Goal: Transaction & Acquisition: Purchase product/service

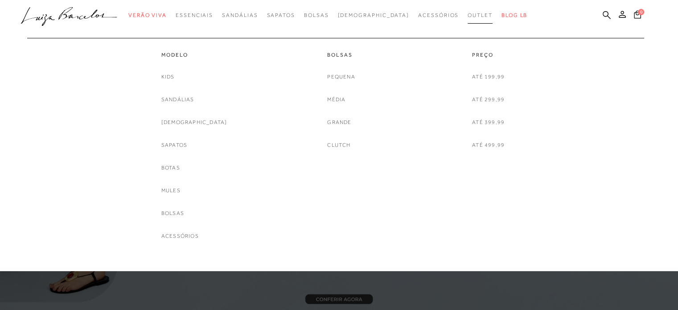
click at [467, 19] on link "Outlet" at bounding box center [479, 15] width 25 height 16
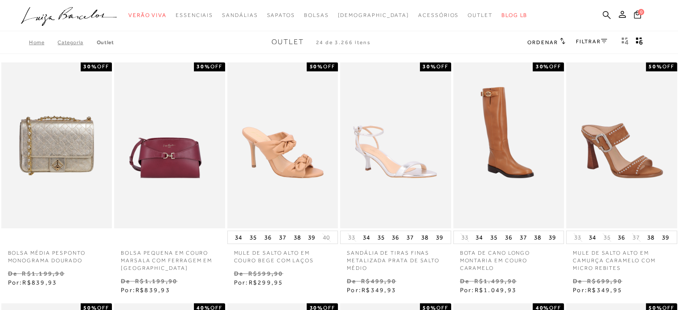
click at [544, 44] on span "Ordenar" at bounding box center [542, 42] width 30 height 6
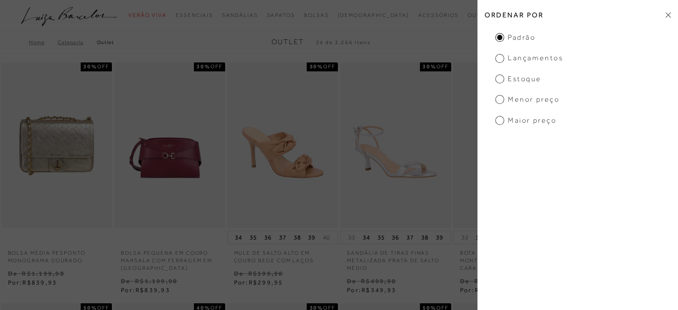
click at [518, 96] on span "Menor preço" at bounding box center [527, 99] width 64 height 10
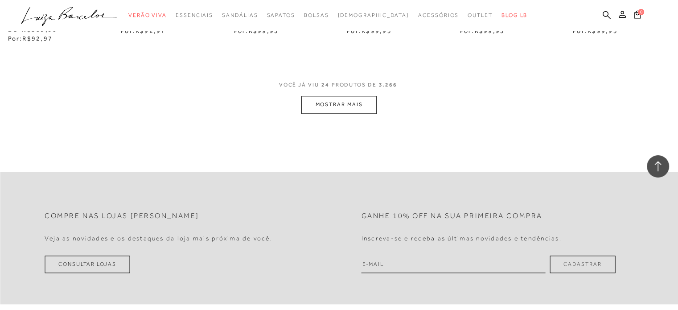
scroll to position [936, 0]
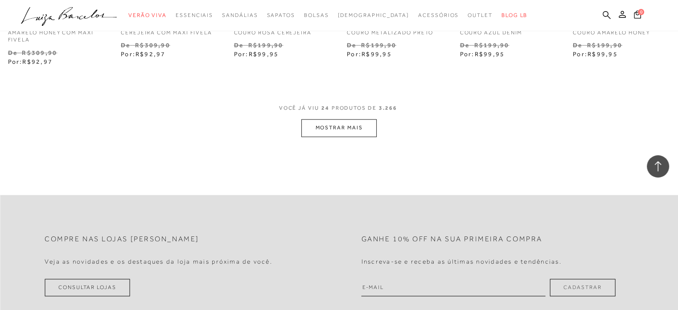
click at [332, 119] on button "MOSTRAR MAIS" at bounding box center [338, 127] width 75 height 17
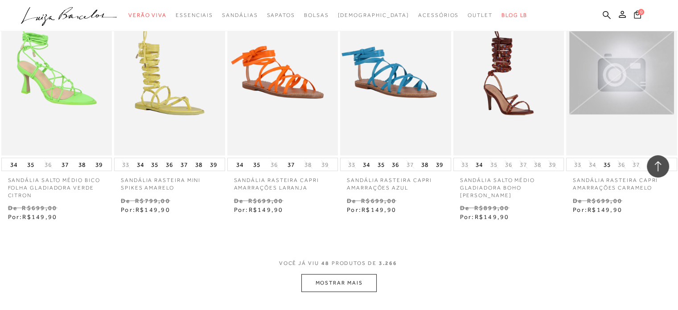
scroll to position [1738, 0]
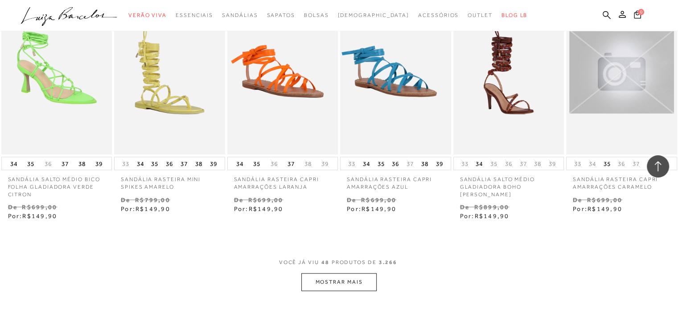
click at [348, 278] on button "MOSTRAR MAIS" at bounding box center [338, 281] width 75 height 17
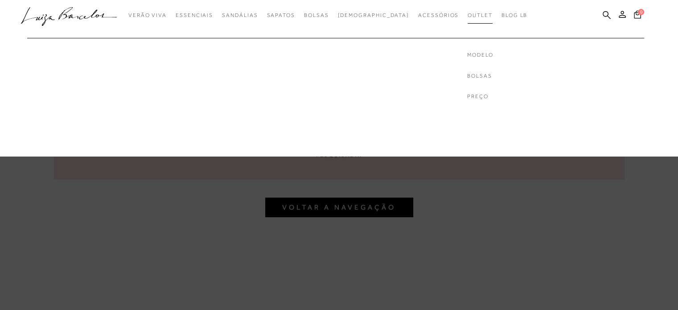
click at [467, 11] on link "Outlet" at bounding box center [479, 15] width 25 height 16
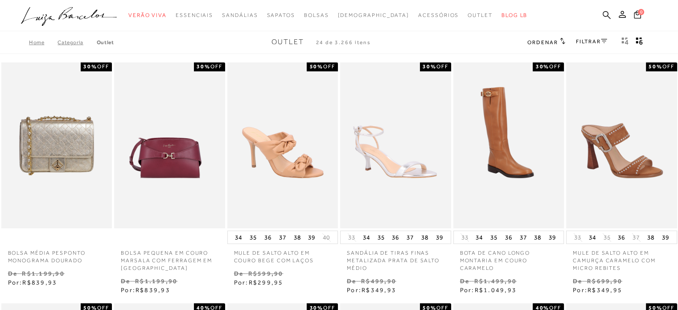
click at [550, 36] on div "Home Categoria Outlet Outlet 24 de 3.266 itens Ordenar Ordenar por Padrão Lança…" at bounding box center [339, 42] width 678 height 23
click at [544, 39] on h2 "Ordenar" at bounding box center [545, 41] width 37 height 9
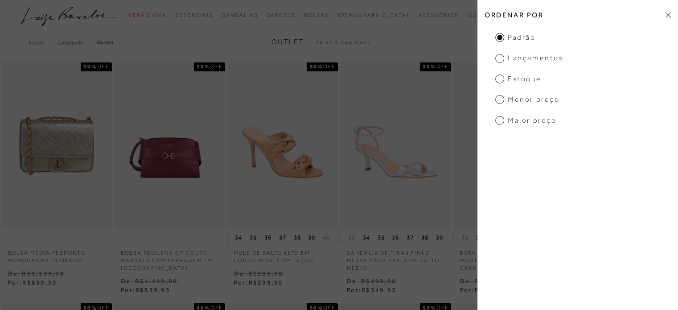
click at [522, 101] on span "Menor preço" at bounding box center [527, 99] width 64 height 10
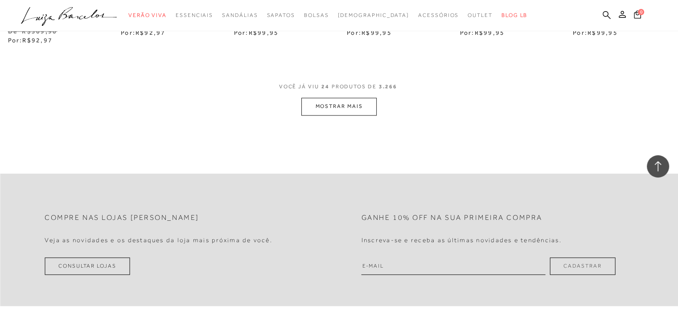
scroll to position [980, 0]
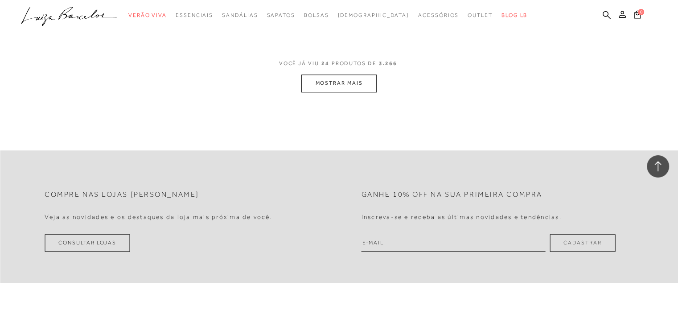
click at [344, 74] on button "MOSTRAR MAIS" at bounding box center [338, 82] width 75 height 17
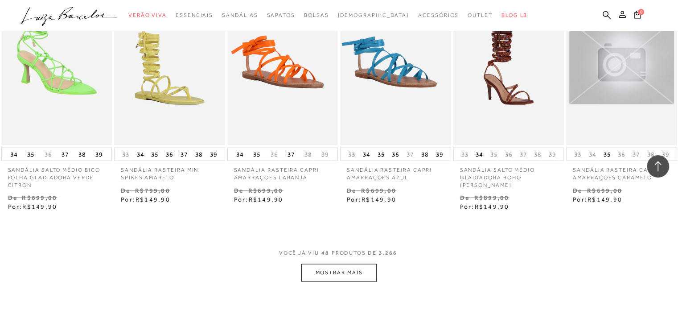
scroll to position [1782, 0]
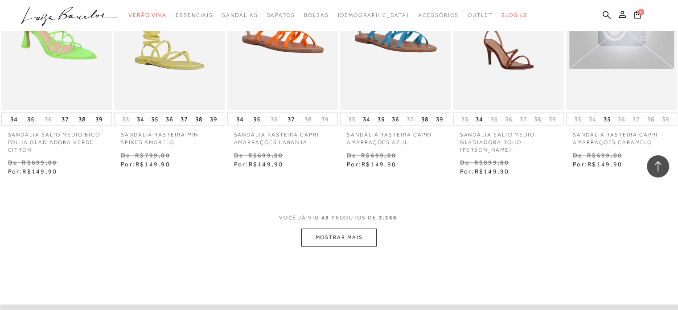
click at [351, 238] on button "MOSTRAR MAIS" at bounding box center [338, 237] width 75 height 17
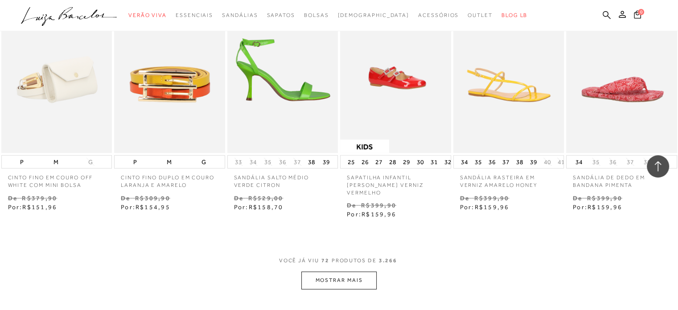
scroll to position [2718, 0]
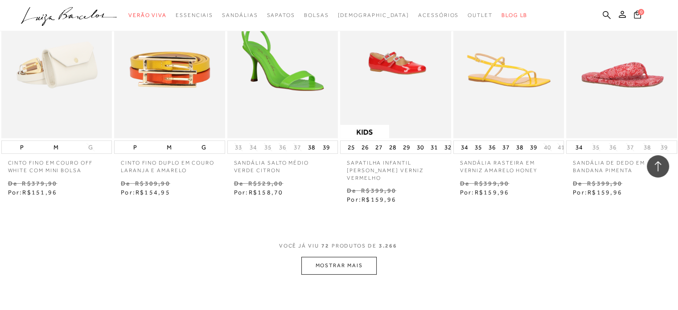
click at [333, 257] on button "MOSTRAR MAIS" at bounding box center [338, 265] width 75 height 17
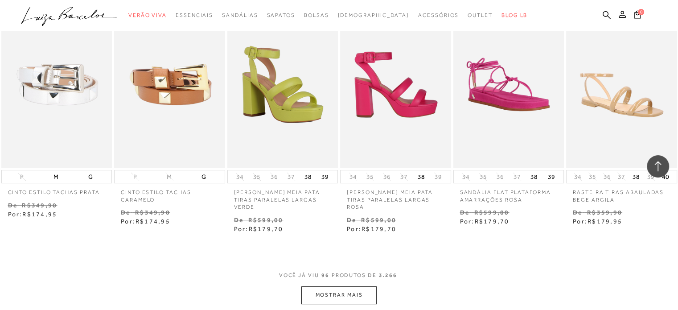
scroll to position [3654, 0]
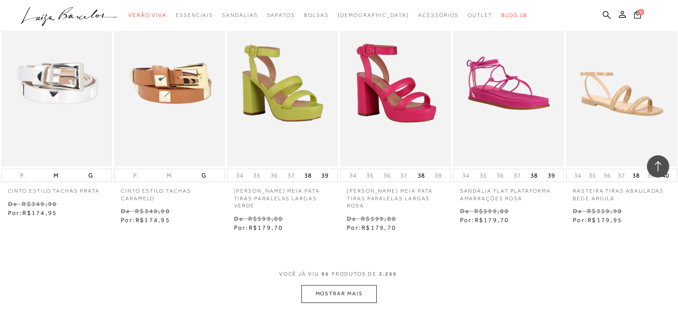
click at [329, 285] on button "MOSTRAR MAIS" at bounding box center [338, 293] width 75 height 17
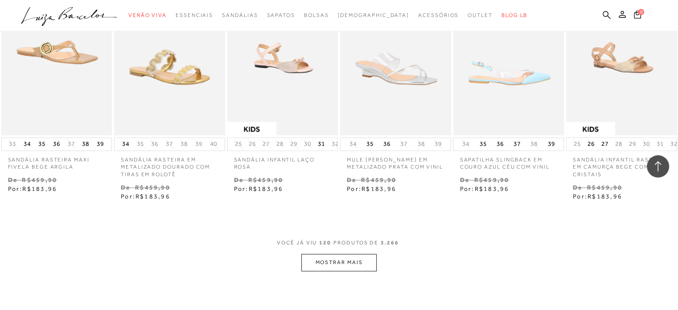
scroll to position [4813, 0]
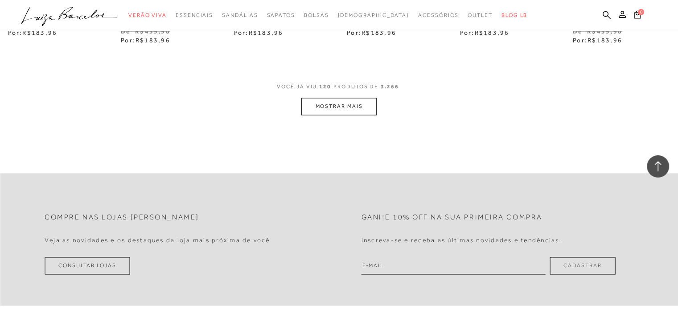
click at [358, 98] on button "MOSTRAR MAIS" at bounding box center [338, 106] width 75 height 17
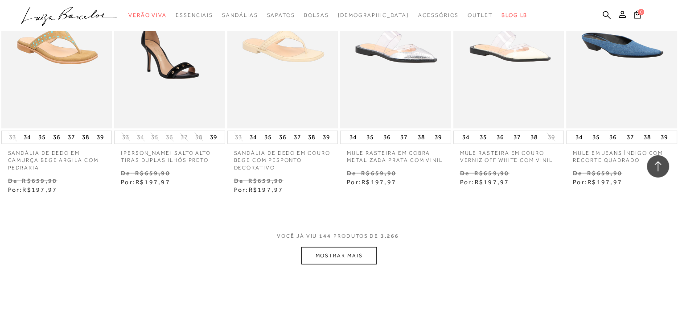
scroll to position [5659, 0]
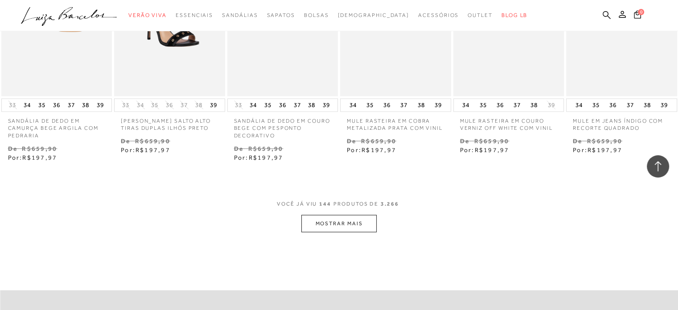
click at [354, 215] on button "MOSTRAR MAIS" at bounding box center [338, 223] width 75 height 17
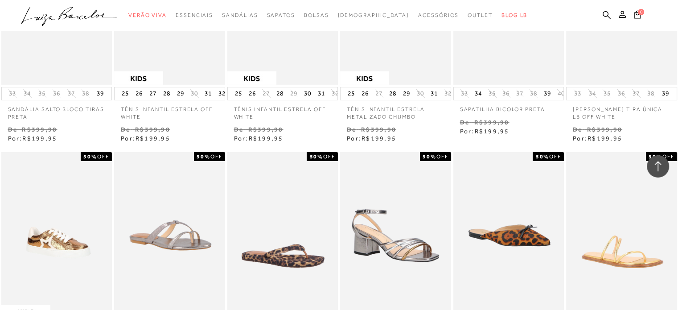
scroll to position [6506, 0]
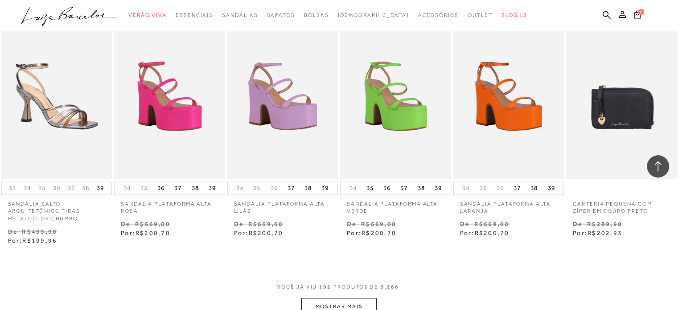
scroll to position [7531, 0]
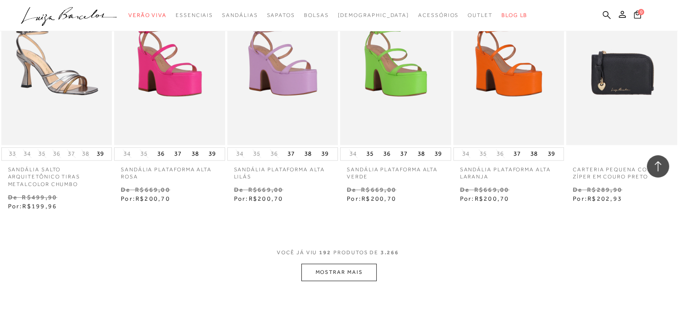
click at [361, 263] on button "MOSTRAR MAIS" at bounding box center [338, 271] width 75 height 17
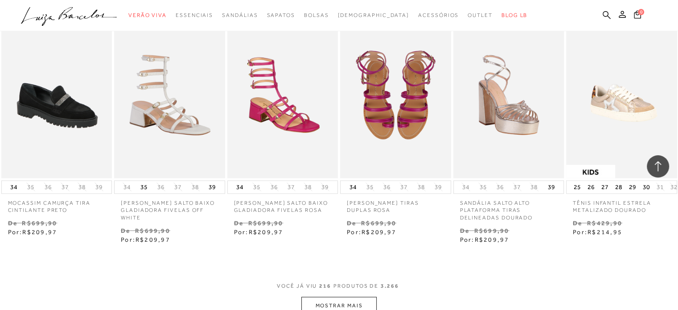
scroll to position [8467, 0]
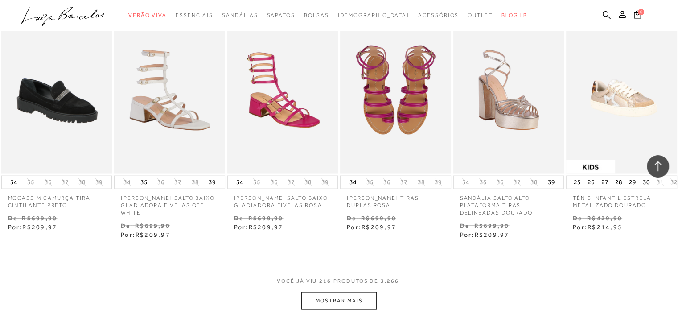
click at [332, 291] on button "MOSTRAR MAIS" at bounding box center [338, 299] width 75 height 17
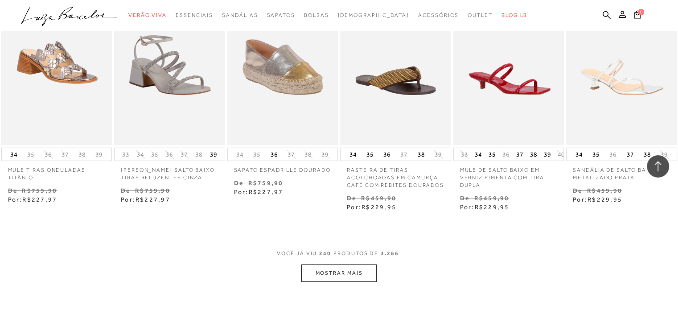
scroll to position [9447, 0]
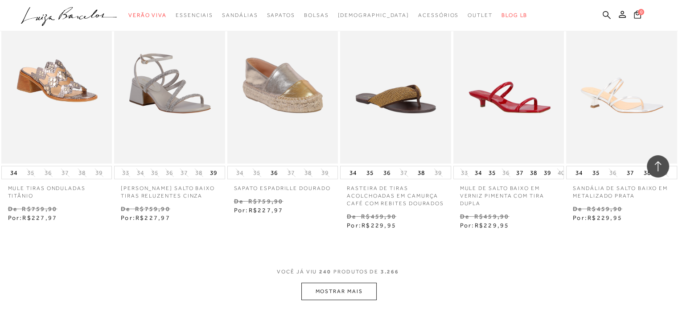
click at [314, 283] on button "MOSTRAR MAIS" at bounding box center [338, 291] width 75 height 17
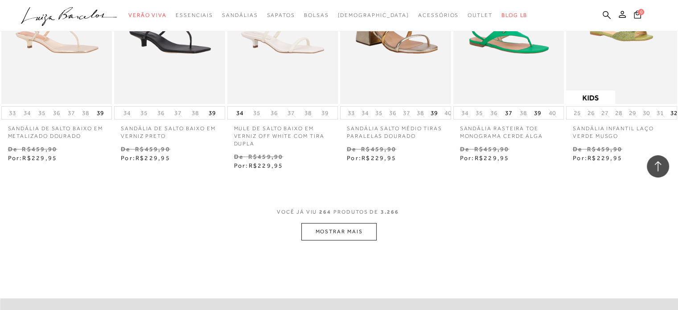
scroll to position [10472, 0]
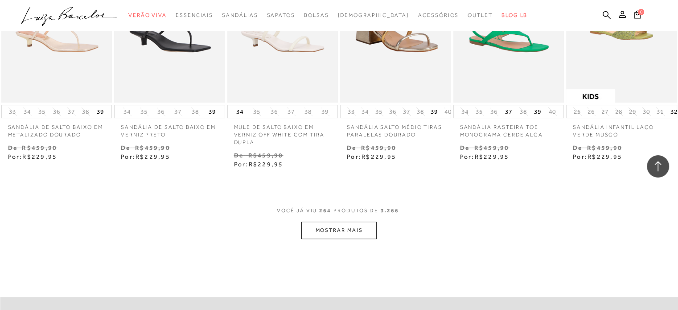
click at [336, 221] on button "MOSTRAR MAIS" at bounding box center [338, 229] width 75 height 17
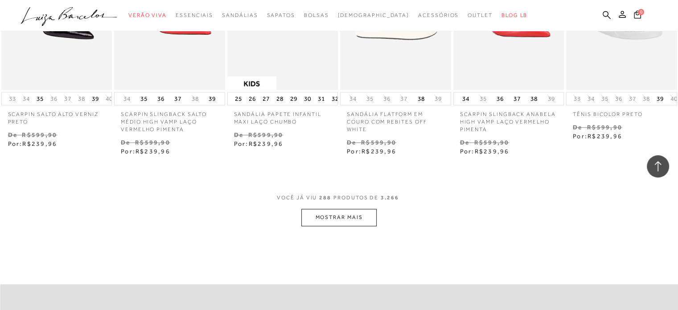
scroll to position [11453, 0]
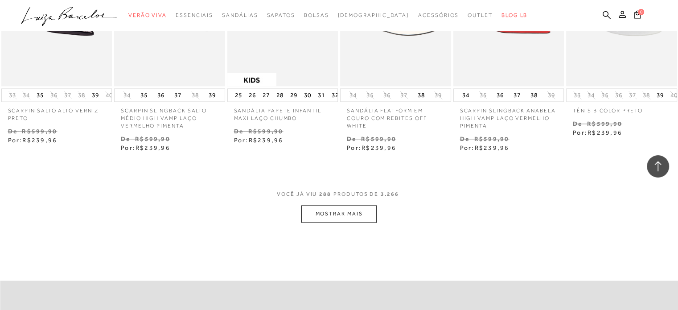
click at [340, 205] on button "MOSTRAR MAIS" at bounding box center [338, 213] width 75 height 17
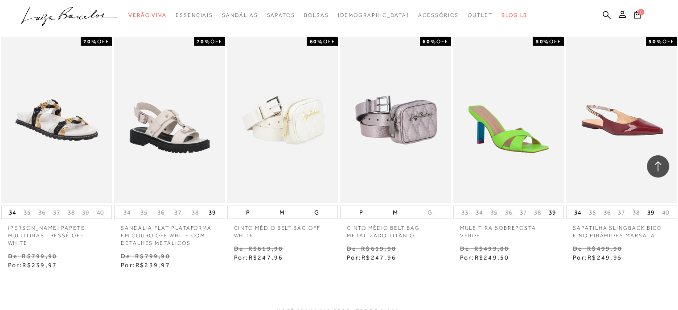
scroll to position [12433, 0]
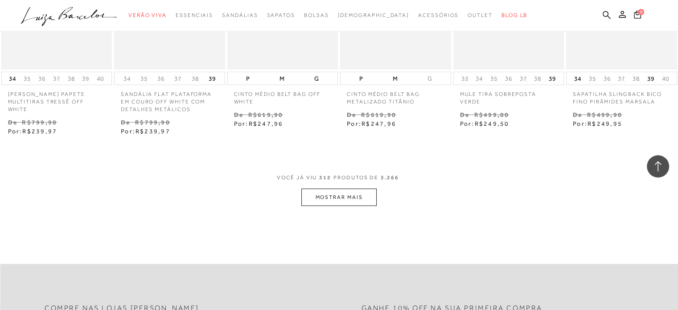
click at [347, 188] on button "MOSTRAR MAIS" at bounding box center [338, 196] width 75 height 17
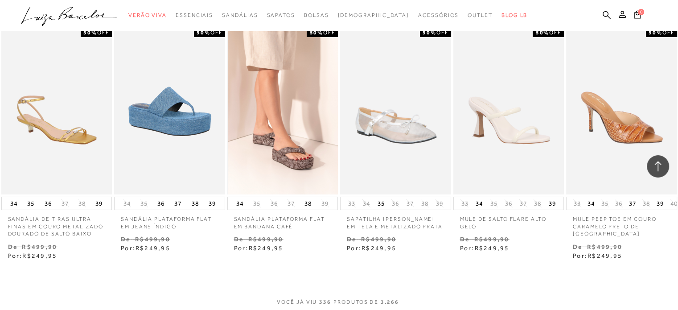
scroll to position [13413, 0]
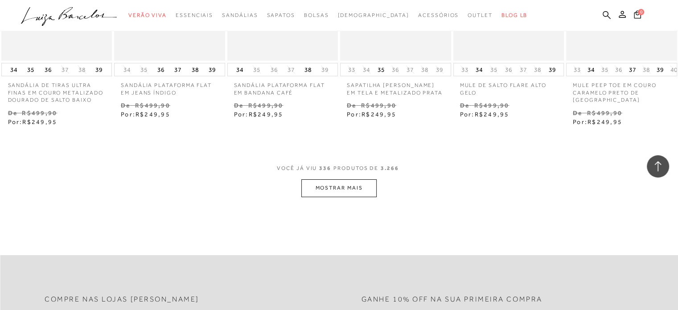
click at [323, 179] on button "MOSTRAR MAIS" at bounding box center [338, 187] width 75 height 17
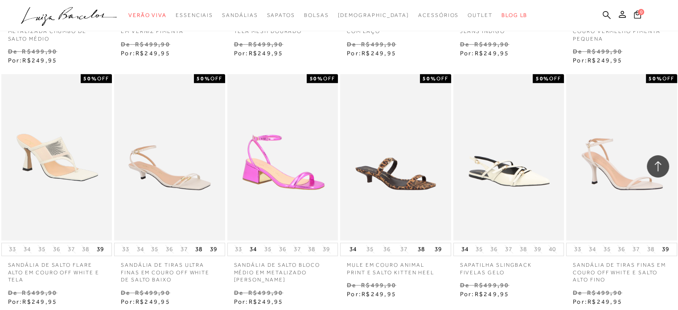
scroll to position [14260, 0]
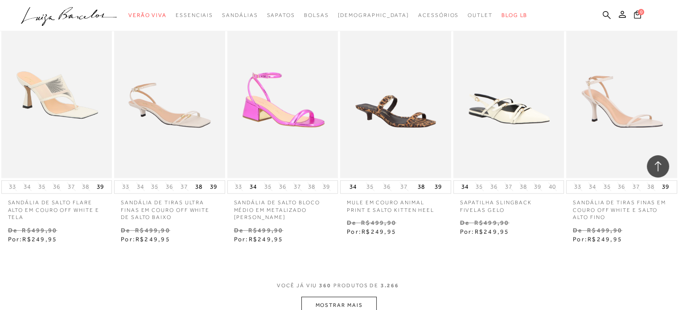
click at [364, 296] on button "MOSTRAR MAIS" at bounding box center [338, 304] width 75 height 17
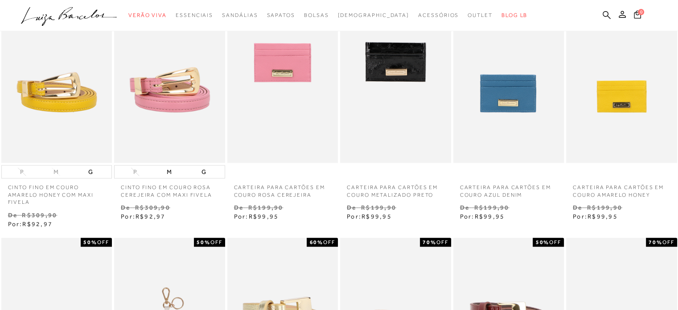
scroll to position [0, 0]
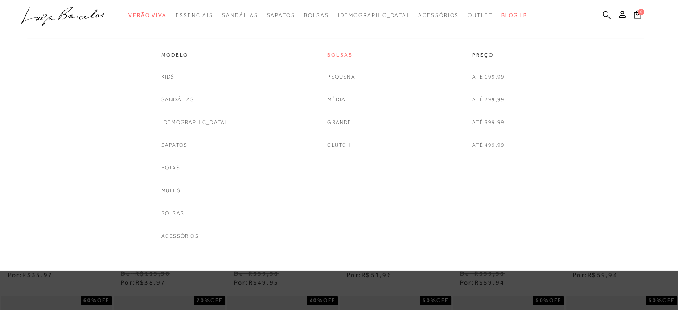
click at [348, 53] on link "Bolsas" at bounding box center [341, 55] width 28 height 8
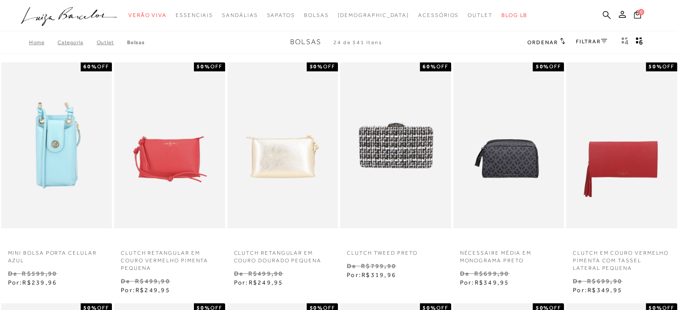
click at [554, 37] on div "Ordenar Ordenar por Padrão Lançamentos Estoque Menor preço" at bounding box center [545, 43] width 37 height 12
click at [543, 45] on span "Ordenar" at bounding box center [542, 42] width 30 height 6
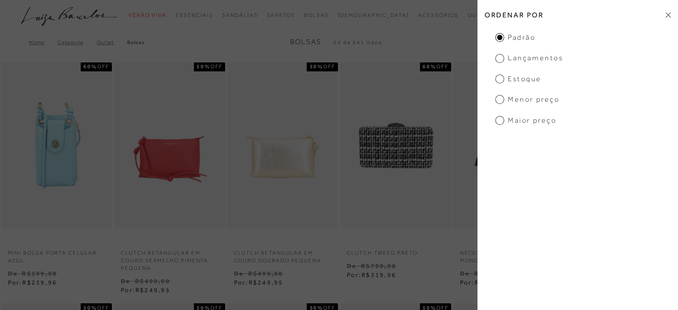
click at [501, 94] on span "Menor preço" at bounding box center [527, 99] width 64 height 10
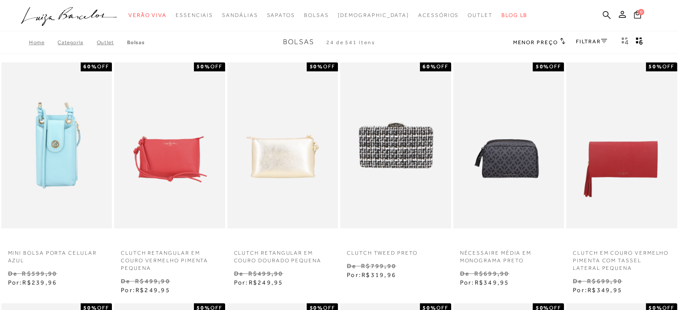
click at [549, 46] on h2 "Menor preço" at bounding box center [539, 41] width 52 height 9
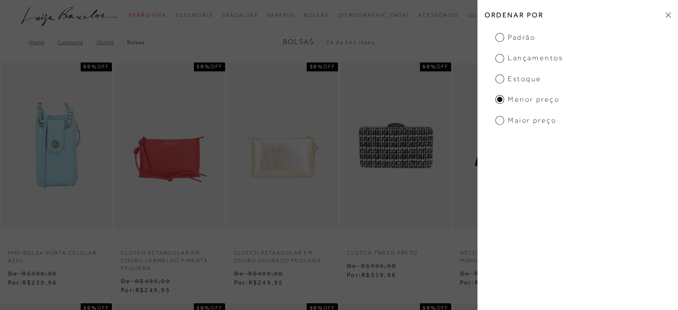
click at [501, 96] on span "Menor preço" at bounding box center [527, 99] width 64 height 10
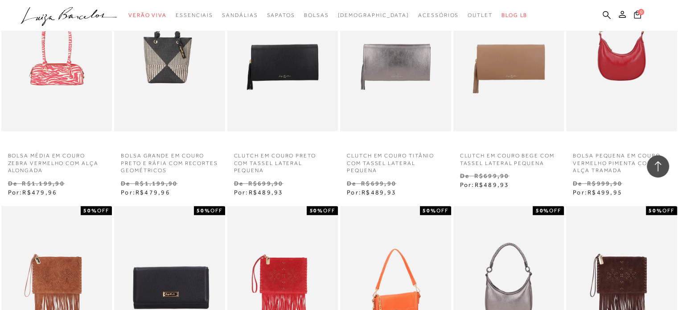
scroll to position [758, 0]
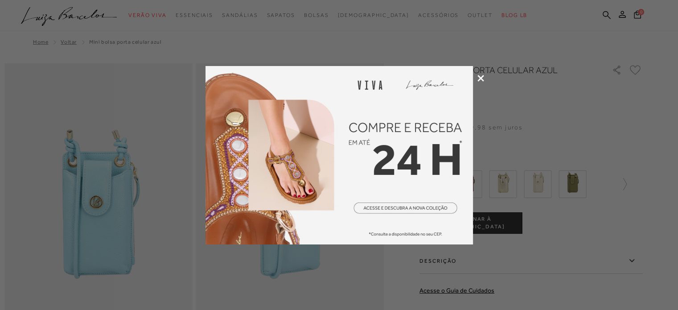
click at [480, 80] on icon at bounding box center [480, 78] width 7 height 7
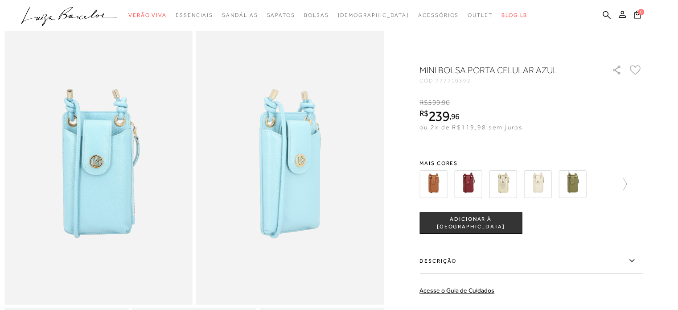
scroll to position [45, 0]
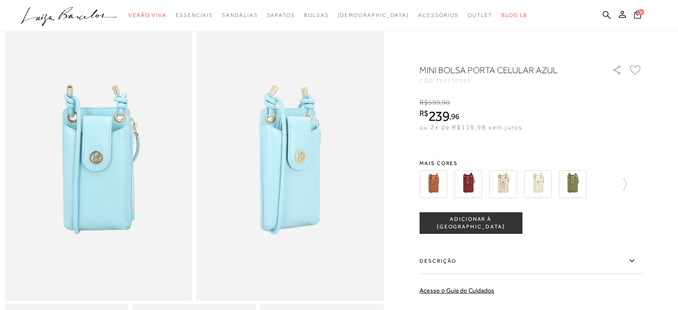
click at [434, 184] on img at bounding box center [433, 184] width 28 height 28
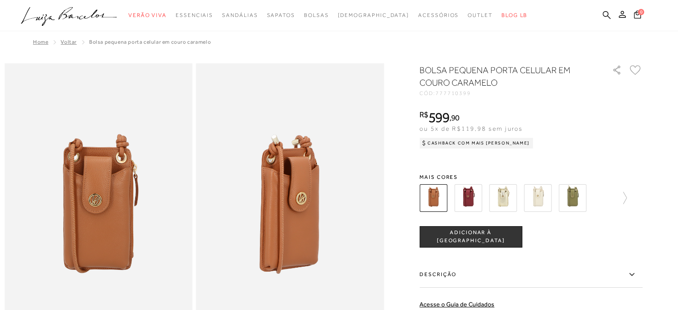
click at [506, 199] on img at bounding box center [503, 198] width 28 height 28
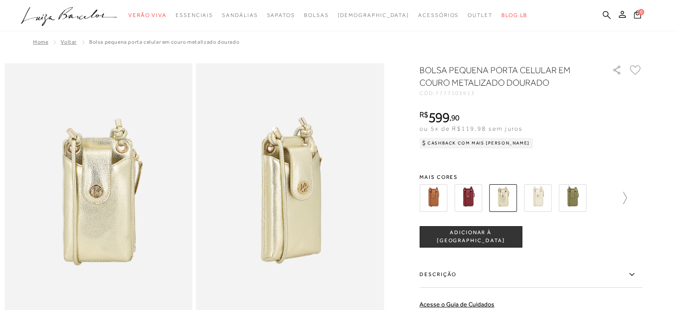
click at [623, 196] on icon at bounding box center [620, 198] width 12 height 12
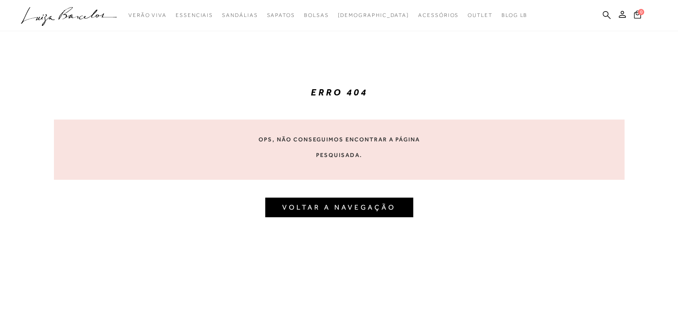
click at [84, 16] on icon ".a{fill-rule:evenodd;}" at bounding box center [69, 16] width 96 height 19
